Goal: Information Seeking & Learning: Find specific fact

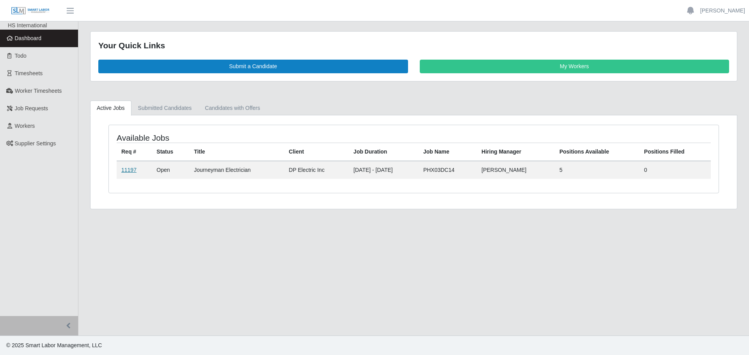
click at [128, 172] on link "11197" at bounding box center [128, 170] width 15 height 6
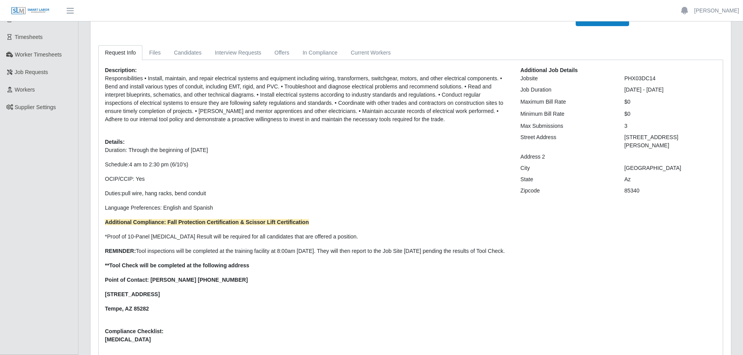
scroll to position [78, 0]
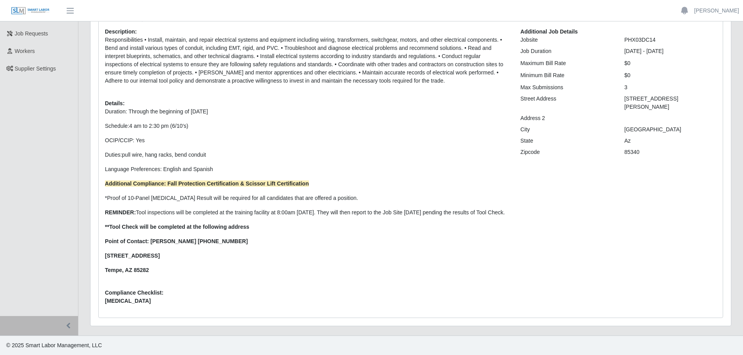
drag, startPoint x: 689, startPoint y: 96, endPoint x: 616, endPoint y: 99, distance: 73.0
click at [616, 99] on div "Street Address [STREET_ADDRESS]" at bounding box center [619, 103] width 208 height 16
copy div "[STREET_ADDRESS][PERSON_NAME]"
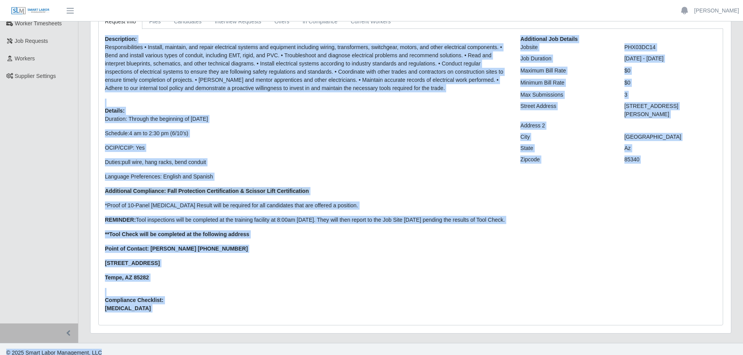
scroll to position [83, 0]
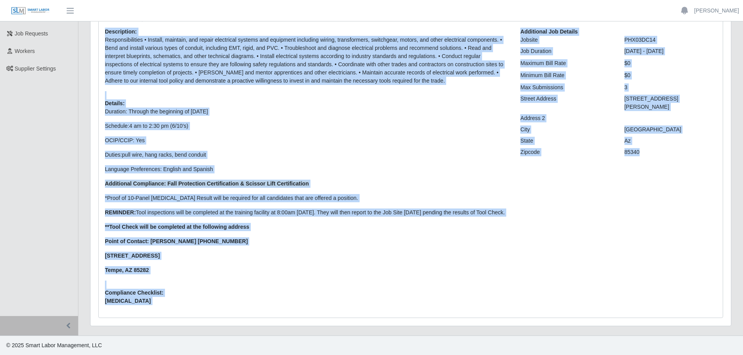
drag, startPoint x: 105, startPoint y: 67, endPoint x: 697, endPoint y: 299, distance: 635.9
click at [697, 299] on div "Description: Responsibilities • Install, maintain, and repair electrical system…" at bounding box center [410, 170] width 623 height 284
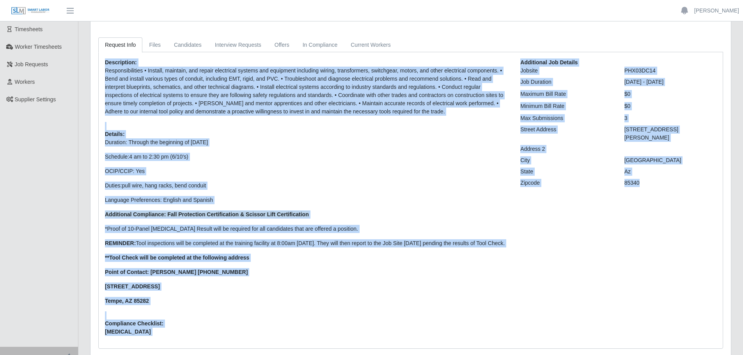
copy div "Loremipsumd: Sitametconsectet • Adipisc, elitsedd, eiu tempor incididunt utlabo…"
